Goal: Task Accomplishment & Management: Manage account settings

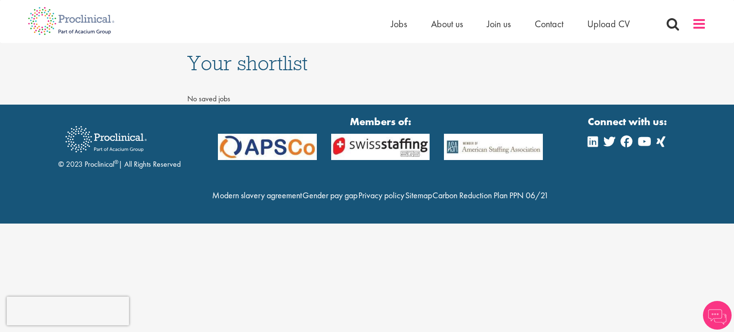
click at [697, 28] on span at bounding box center [699, 24] width 14 height 14
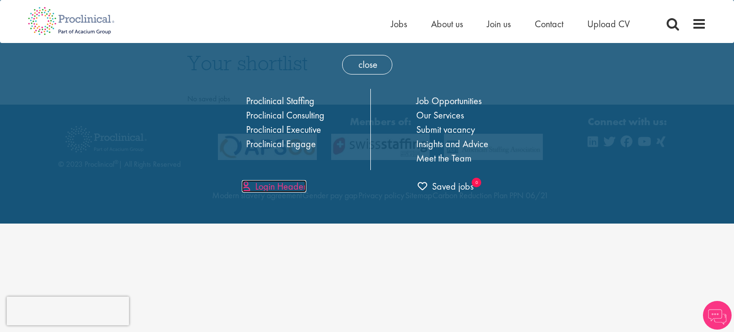
click at [283, 189] on link "Login Header" at bounding box center [274, 186] width 64 height 12
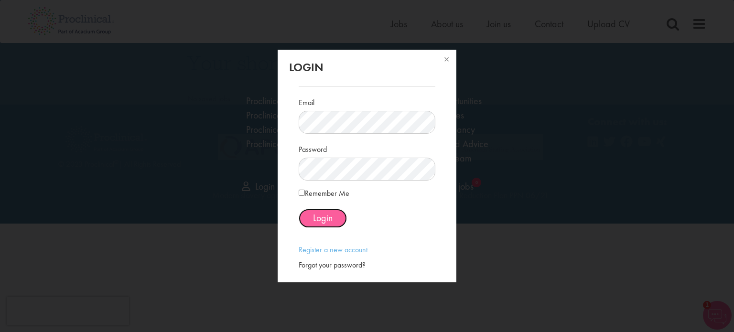
click at [336, 220] on button "Login" at bounding box center [323, 218] width 48 height 19
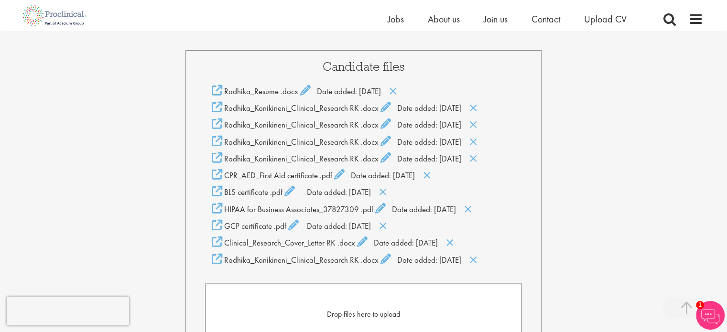
scroll to position [210, 0]
click at [397, 94] on icon at bounding box center [393, 92] width 8 height 11
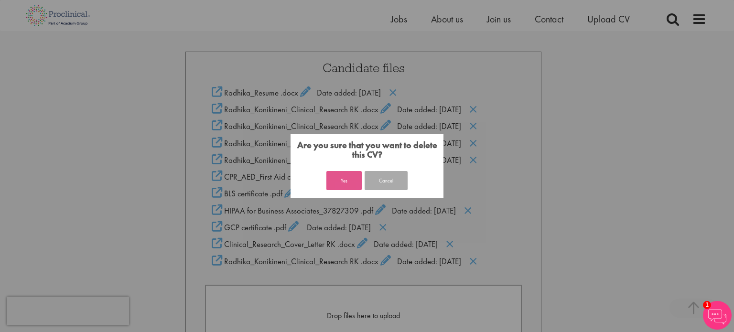
click at [349, 183] on button "Yes" at bounding box center [343, 180] width 35 height 19
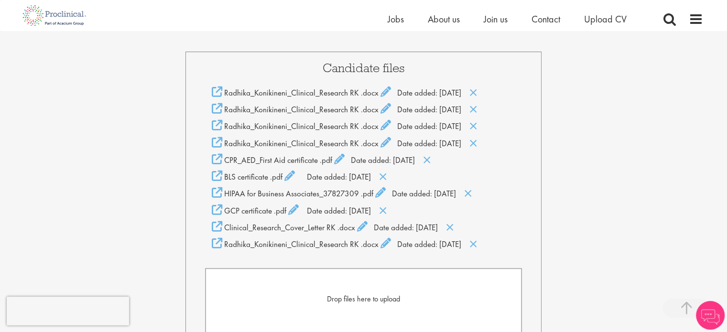
click at [365, 303] on span "Drop files here to upload" at bounding box center [363, 299] width 73 height 10
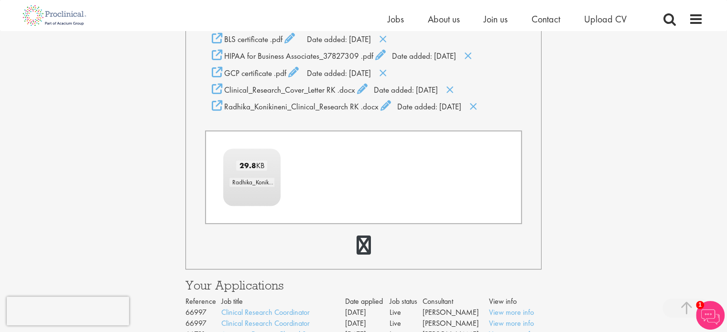
scroll to position [354, 0]
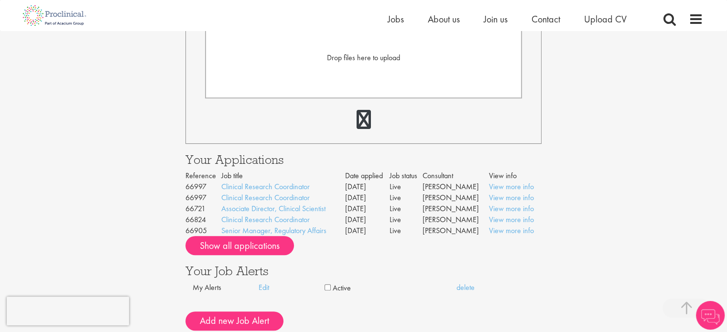
scroll to position [468, 0]
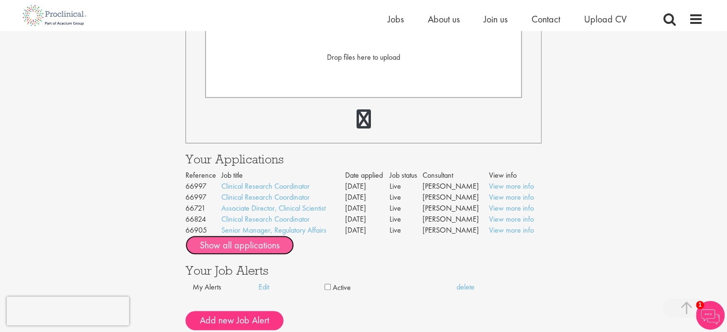
click at [273, 252] on button "Show all applications" at bounding box center [239, 245] width 108 height 19
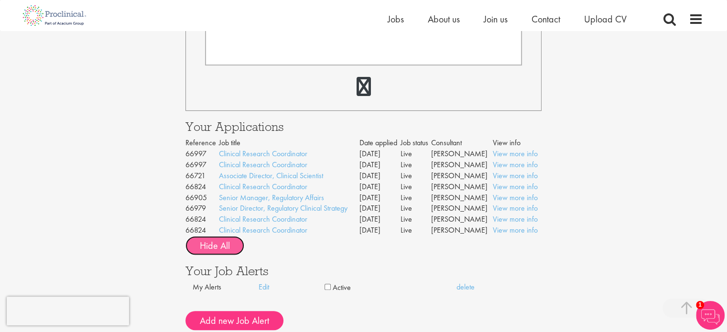
scroll to position [502, 0]
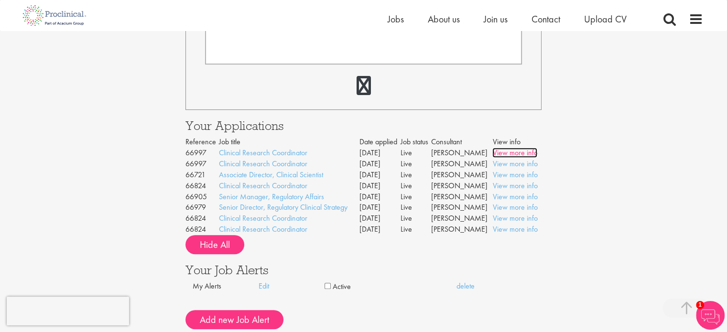
click at [526, 155] on link "View more info" at bounding box center [514, 153] width 45 height 10
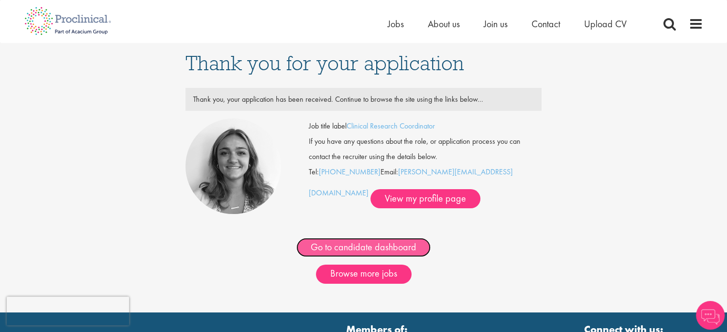
click at [403, 249] on link "Go to candidate dashboard" at bounding box center [363, 247] width 134 height 19
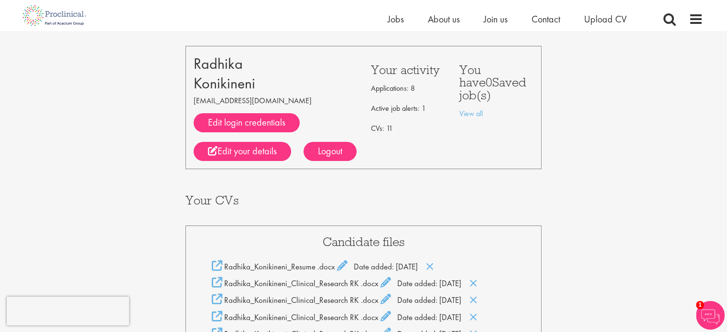
scroll to position [36, 0]
click at [422, 103] on p "Active job alerts: 1" at bounding box center [408, 107] width 74 height 15
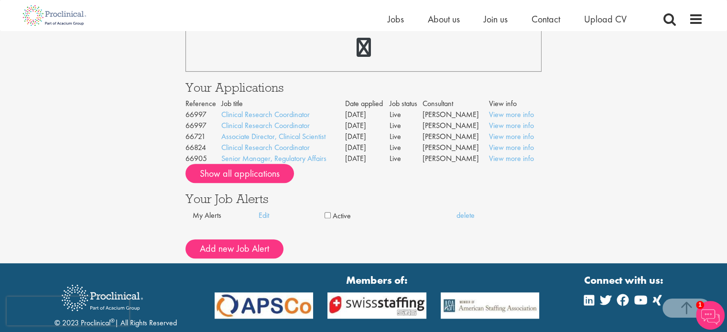
scroll to position [539, 0]
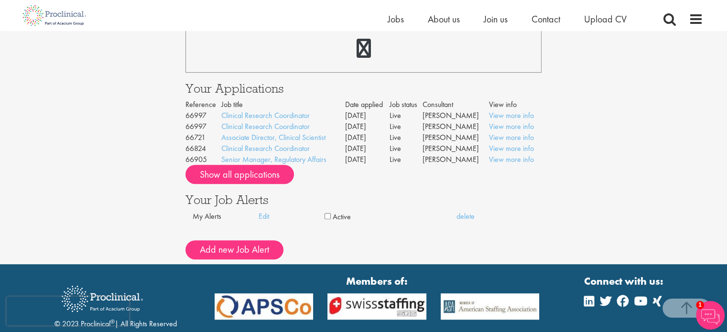
click at [343, 219] on label "Active" at bounding box center [341, 217] width 18 height 11
click at [340, 220] on label "Inactive" at bounding box center [343, 217] width 23 height 11
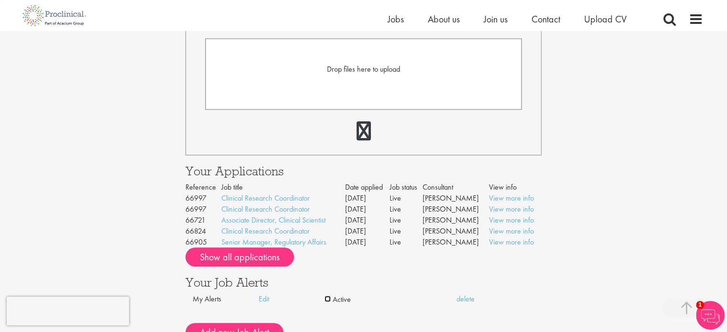
scroll to position [457, 0]
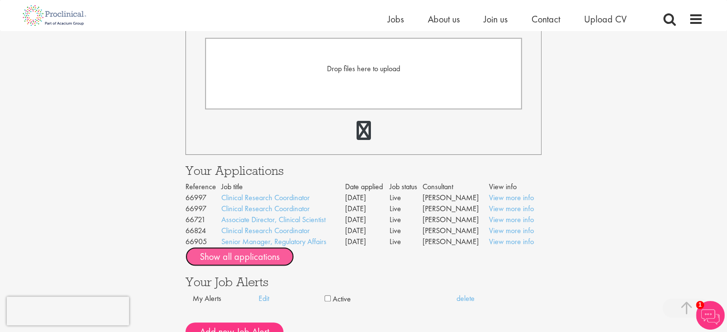
click at [269, 258] on button "Show all applications" at bounding box center [239, 256] width 108 height 19
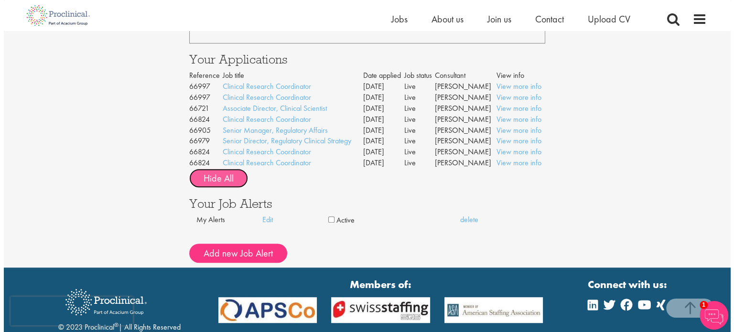
scroll to position [573, 0]
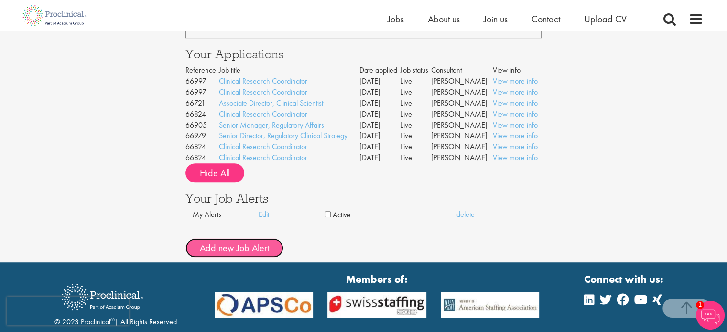
click at [261, 248] on button "Add new Job Alert" at bounding box center [234, 247] width 98 height 19
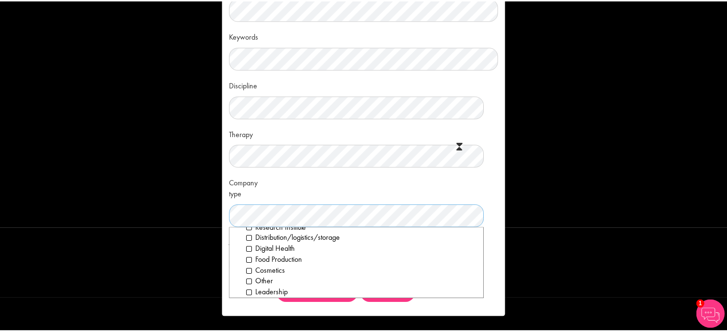
scroll to position [124, 0]
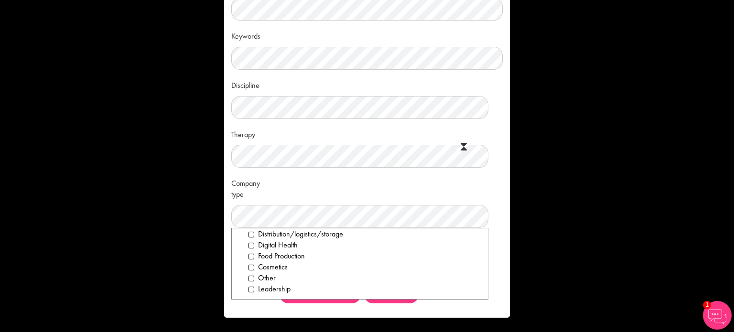
click at [574, 136] on div "Name Keywords Discipline Clear All Computer Science Data Science Recruitment Co…" at bounding box center [367, 166] width 734 height 332
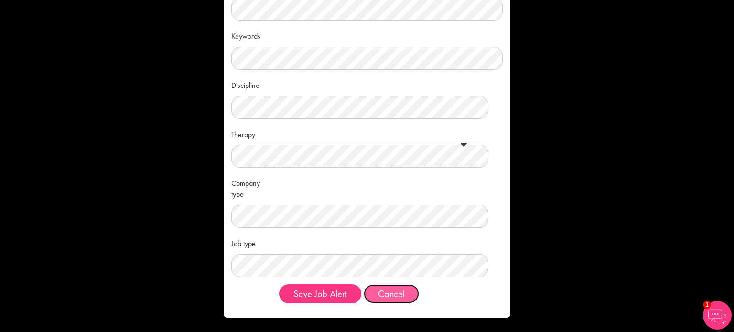
click at [394, 299] on button "Cancel" at bounding box center [391, 293] width 55 height 19
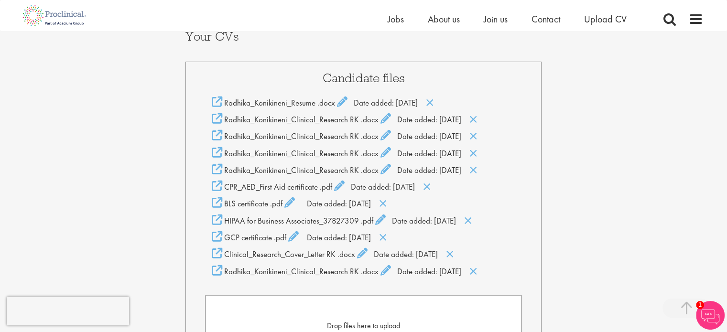
scroll to position [196, 0]
